Goal: Navigation & Orientation: Find specific page/section

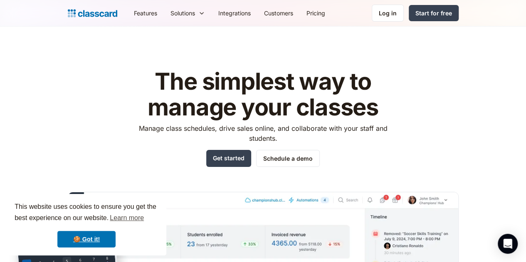
click at [456, 4] on nav "Features Resources Blog The latest industry news, updates and info. Customer st…" at bounding box center [292, 13] width 331 height 19
click at [446, 27] on header "The simplest way to manage your classes Manage class schedules, drive sales onl…" at bounding box center [263, 193] width 526 height 333
click at [397, 9] on div "Log in" at bounding box center [388, 13] width 18 height 9
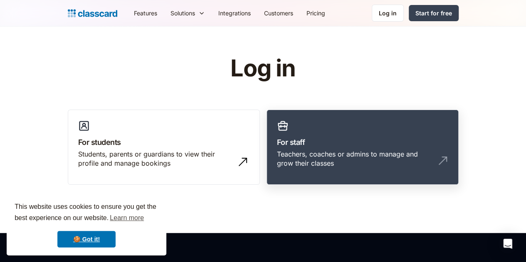
click at [354, 133] on link "For staff Teachers, coaches or admins to manage and grow their classes" at bounding box center [363, 148] width 192 height 76
